Goal: Task Accomplishment & Management: Manage account settings

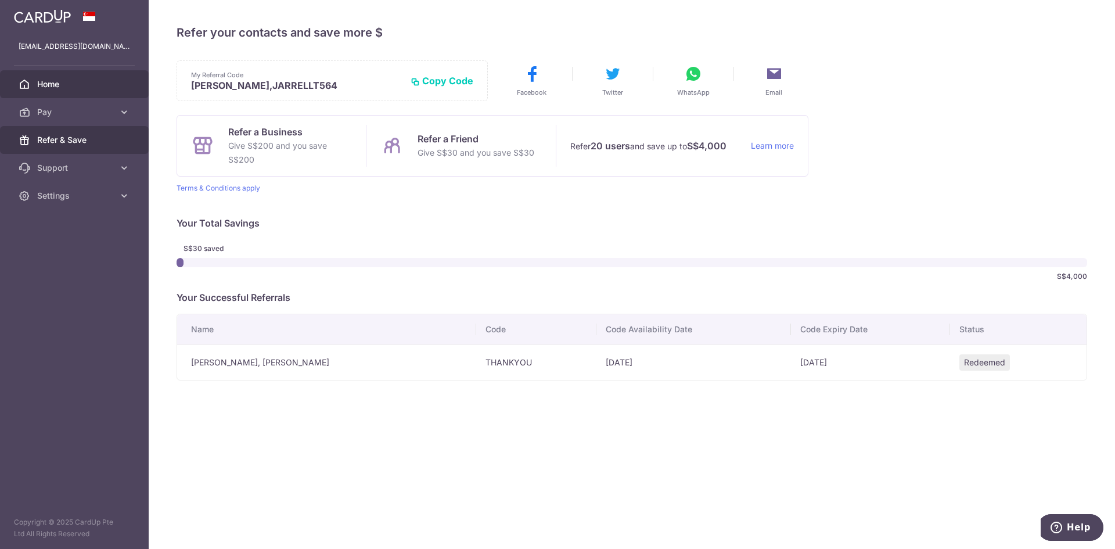
click at [72, 94] on link "Home" at bounding box center [74, 84] width 149 height 28
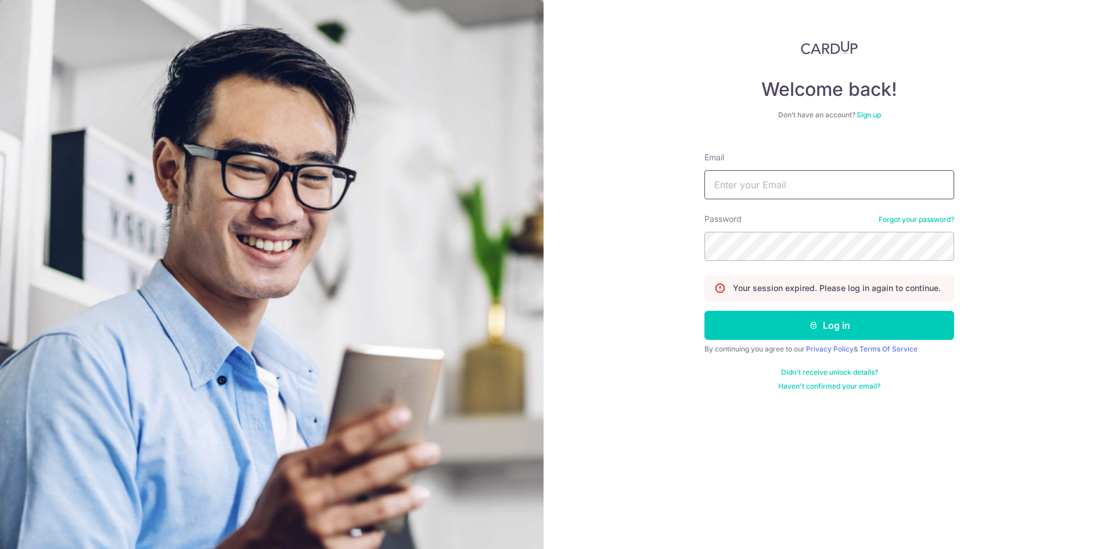
drag, startPoint x: 0, startPoint y: 0, endPoint x: 769, endPoint y: 194, distance: 793.3
click at [769, 194] on input "Email" at bounding box center [829, 184] width 250 height 29
type input "[EMAIL_ADDRESS][DOMAIN_NAME]"
click at [704, 311] on button "Log in" at bounding box center [829, 325] width 250 height 29
